Goal: Transaction & Acquisition: Purchase product/service

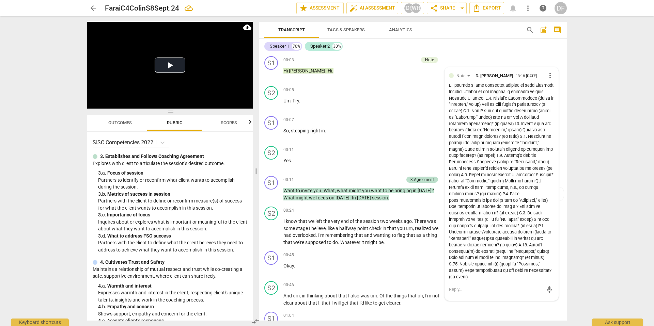
scroll to position [1878, 0]
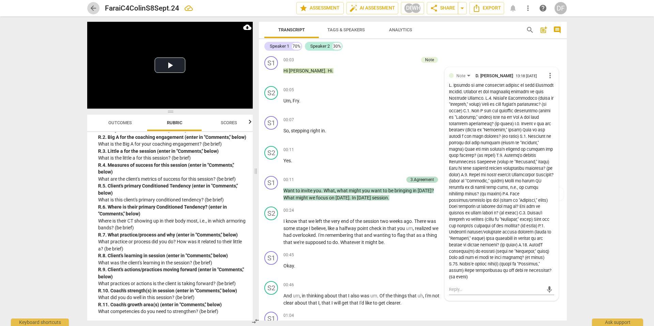
click at [91, 8] on span "arrow_back" at bounding box center [93, 8] width 8 height 8
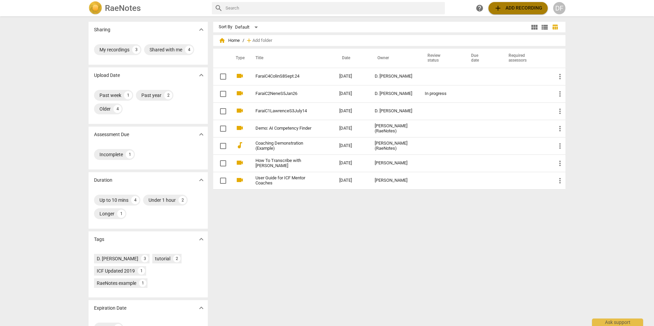
click at [511, 7] on span "add Add recording" at bounding box center [518, 8] width 48 height 8
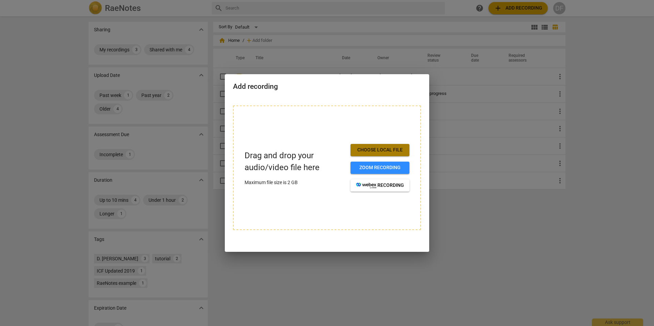
click at [390, 149] on span "Choose local file" at bounding box center [380, 150] width 48 height 7
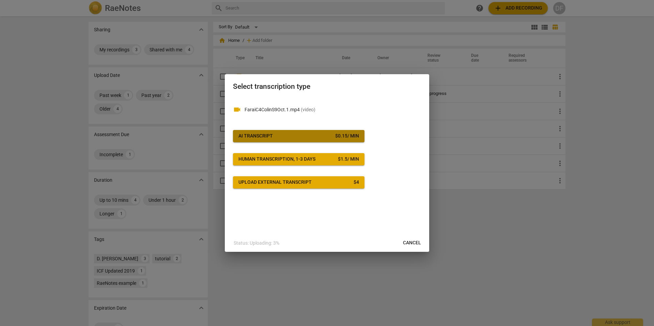
click at [352, 135] on div "$ 0.15 / min" at bounding box center [347, 136] width 24 height 7
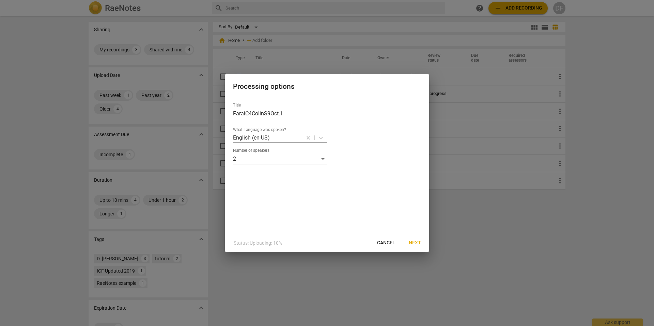
click at [413, 242] on span "Next" at bounding box center [415, 243] width 12 height 7
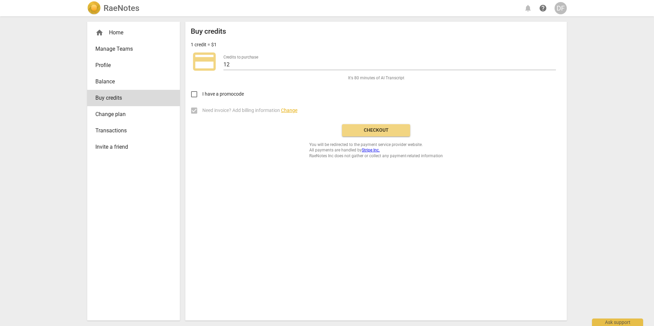
click at [383, 130] on span "Checkout" at bounding box center [376, 130] width 57 height 7
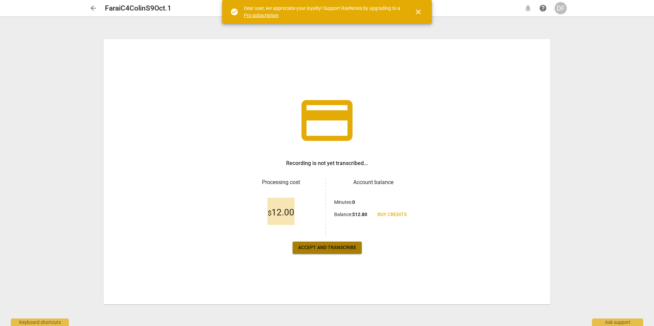
click at [331, 248] on span "Accept and transcribe" at bounding box center [327, 248] width 58 height 7
